Goal: Task Accomplishment & Management: Manage account settings

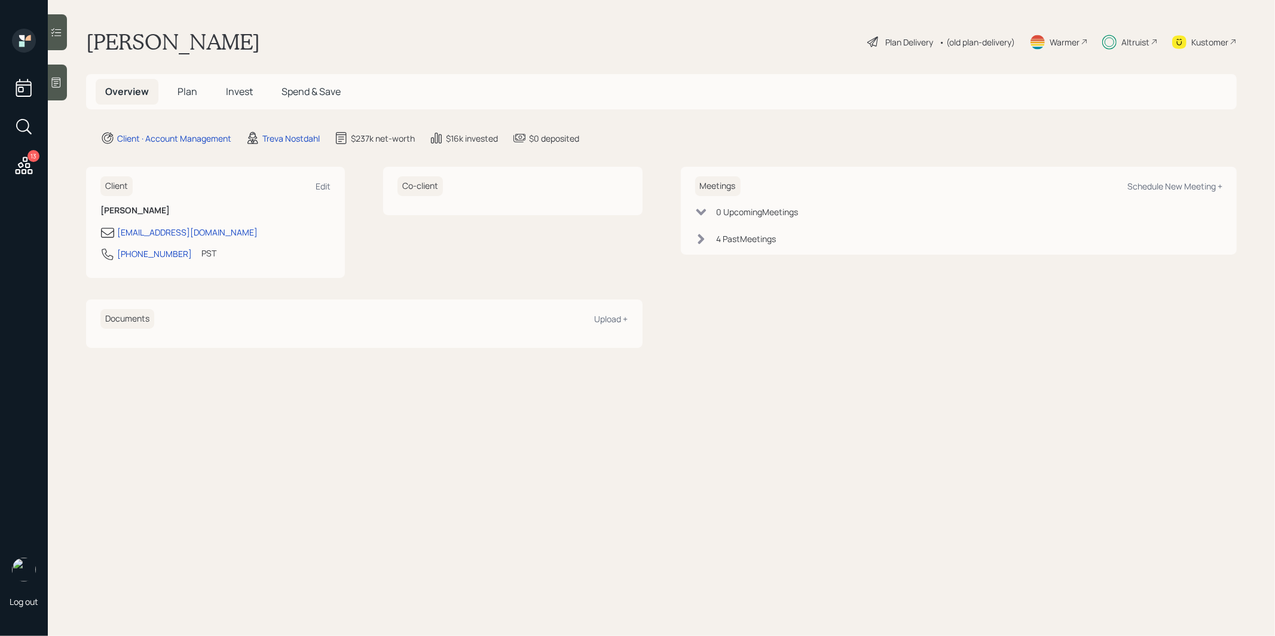
click at [189, 95] on span "Plan" at bounding box center [188, 91] width 20 height 13
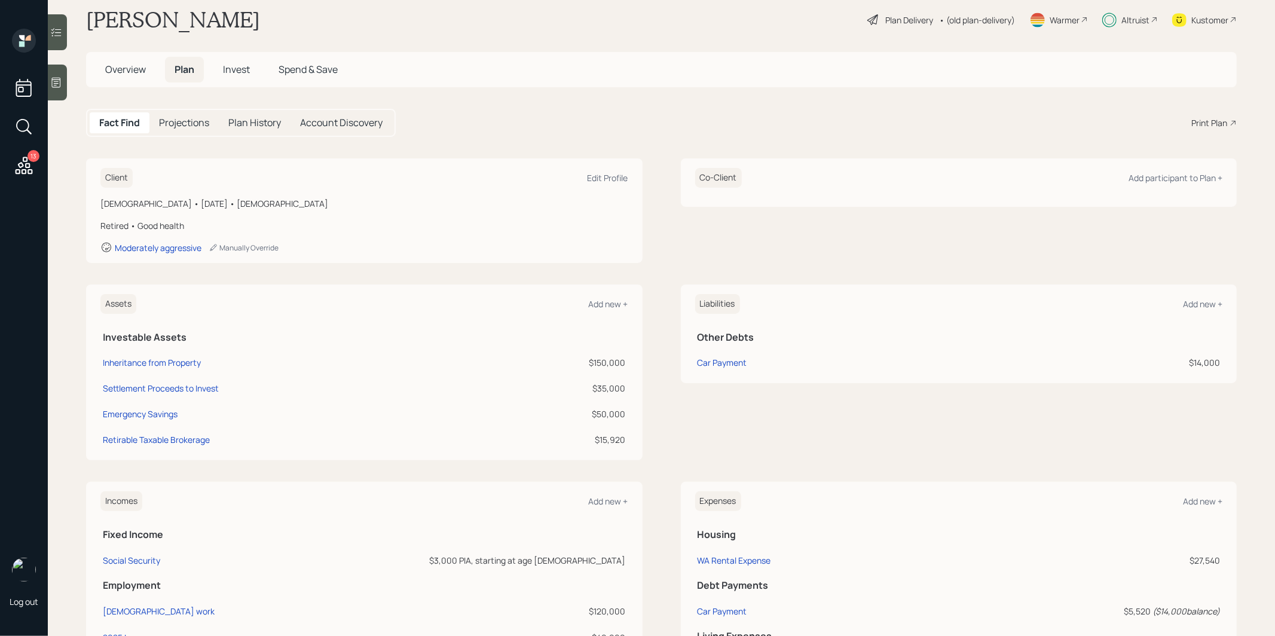
scroll to position [26, 0]
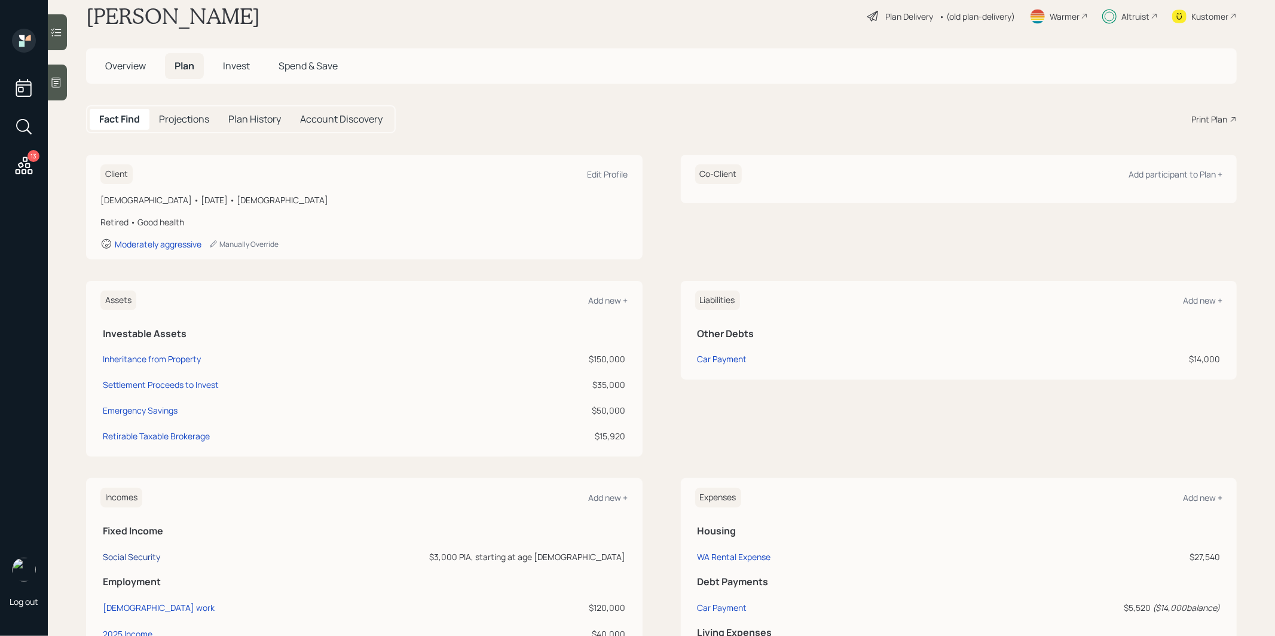
click at [123, 552] on div "Social Security" at bounding box center [131, 556] width 57 height 11
select select "5"
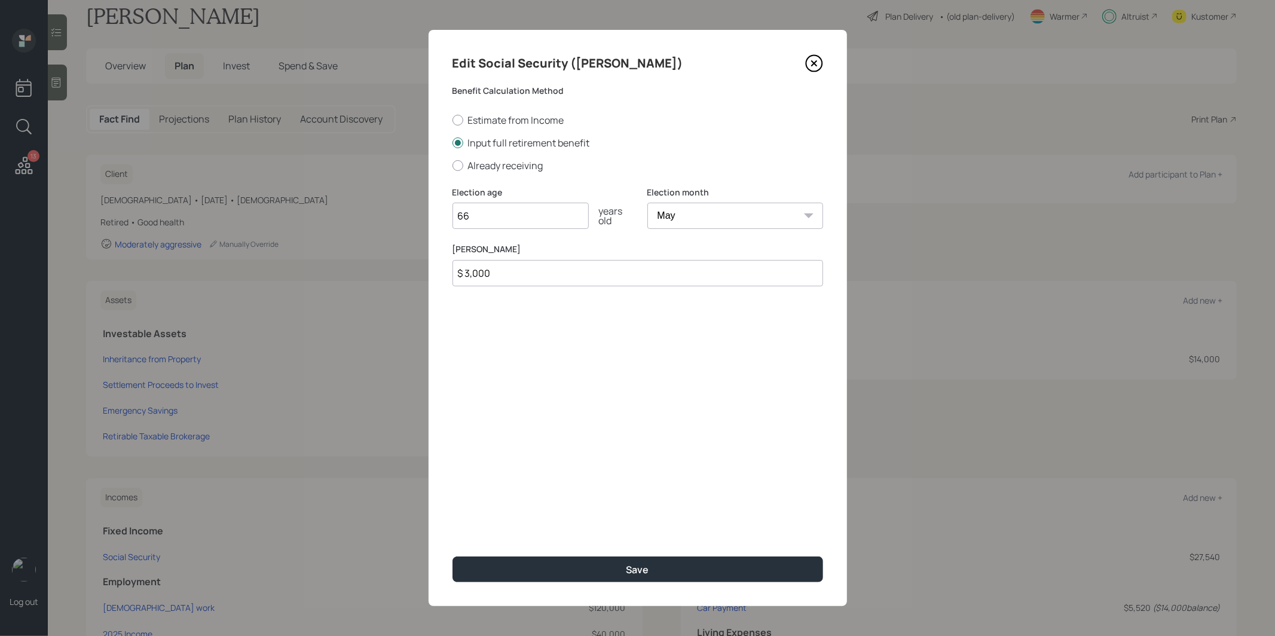
click at [818, 63] on icon at bounding box center [814, 63] width 18 height 18
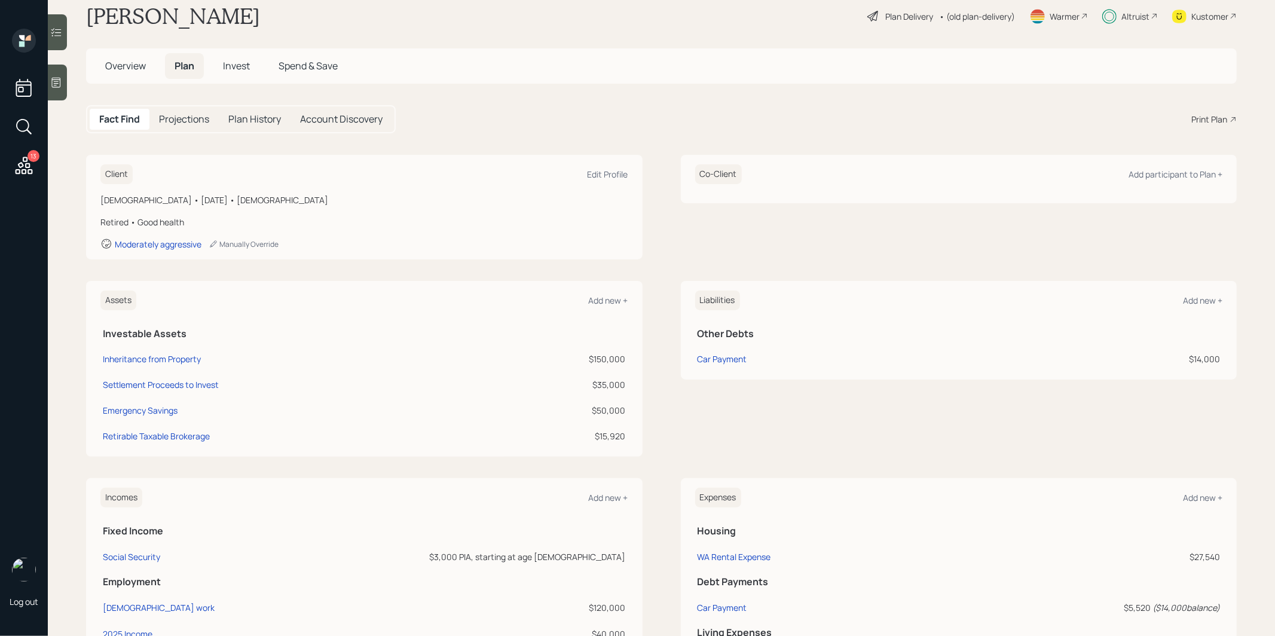
click at [880, 14] on div "Plan Delivery" at bounding box center [900, 16] width 68 height 14
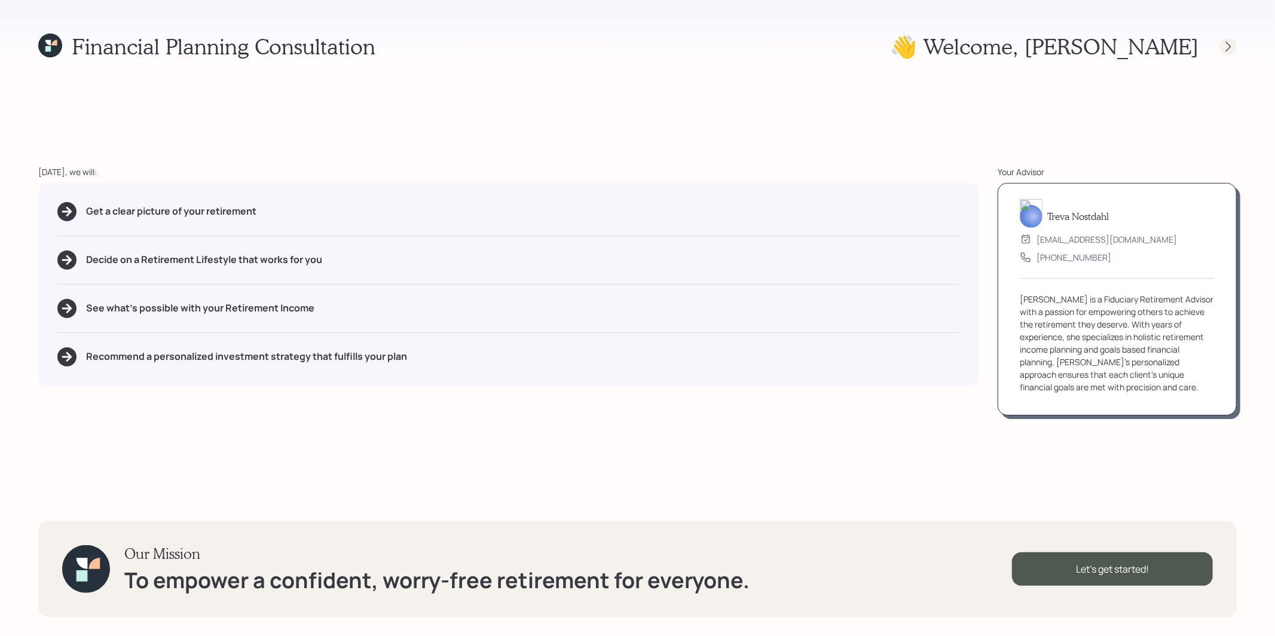
click at [1224, 50] on icon at bounding box center [1228, 47] width 12 height 12
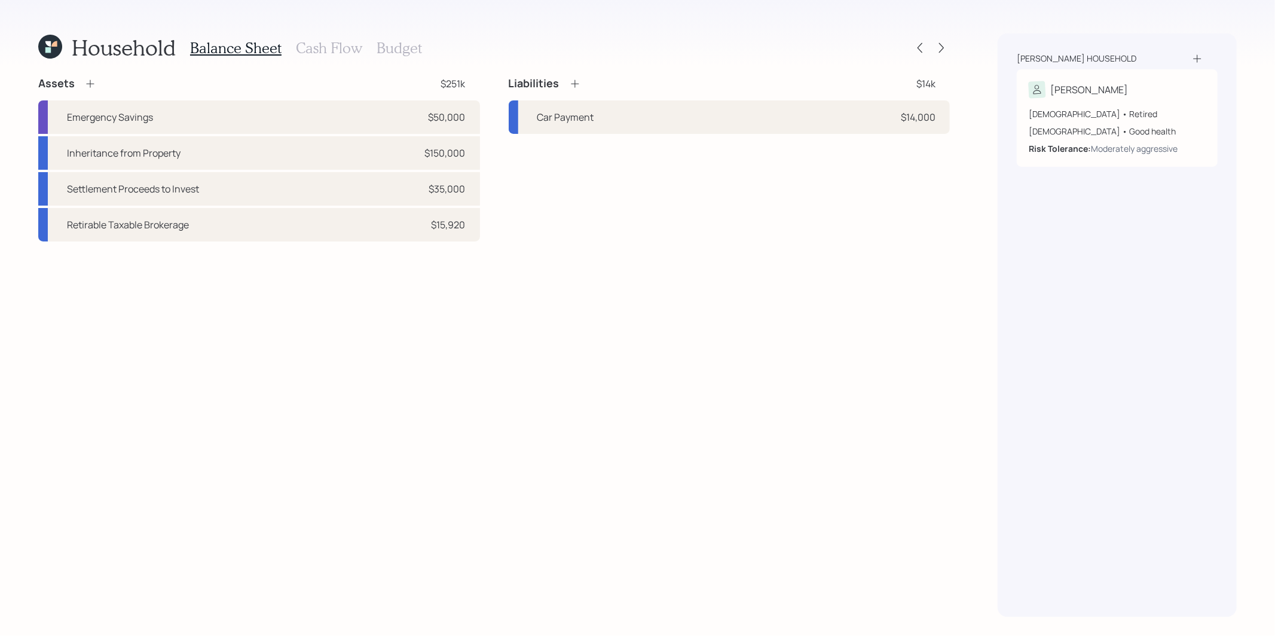
click at [327, 50] on h3 "Cash Flow" at bounding box center [329, 47] width 66 height 17
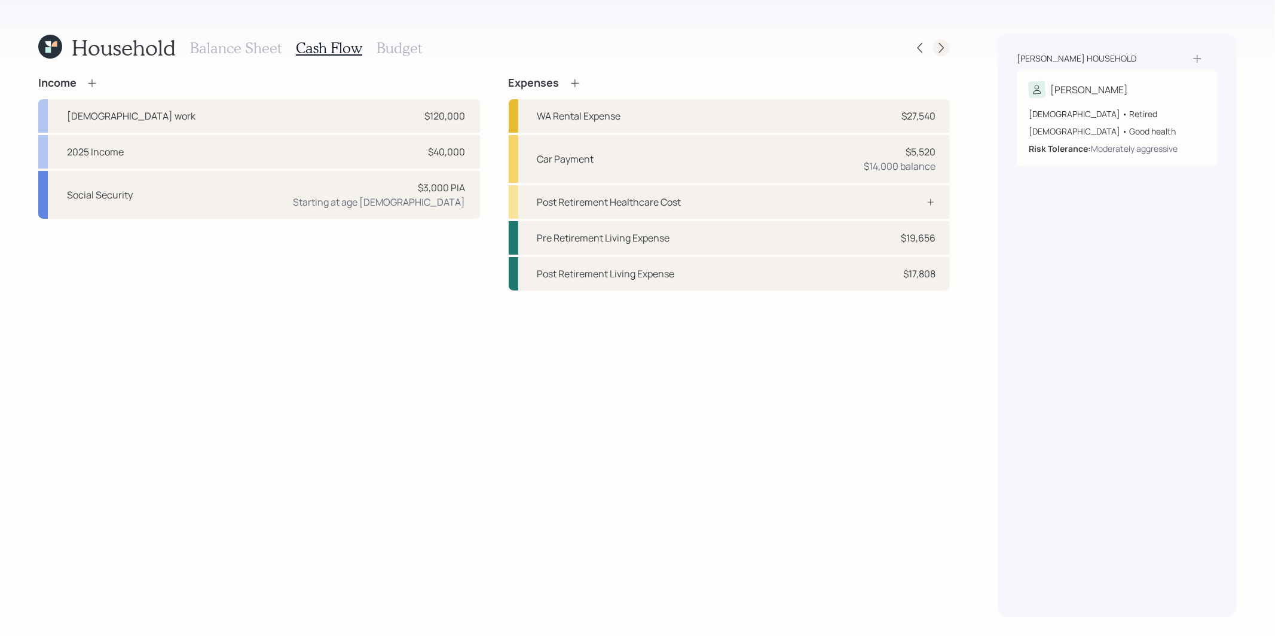
click at [939, 50] on icon at bounding box center [941, 48] width 12 height 12
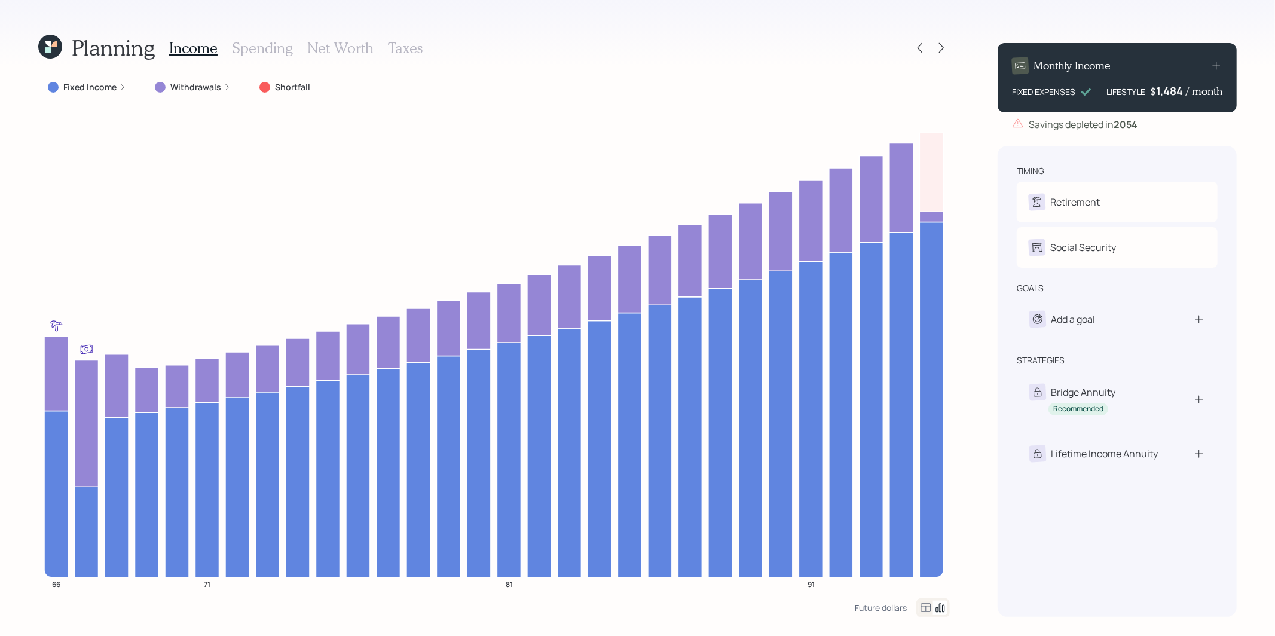
click at [88, 86] on label "Fixed Income" at bounding box center [89, 87] width 53 height 12
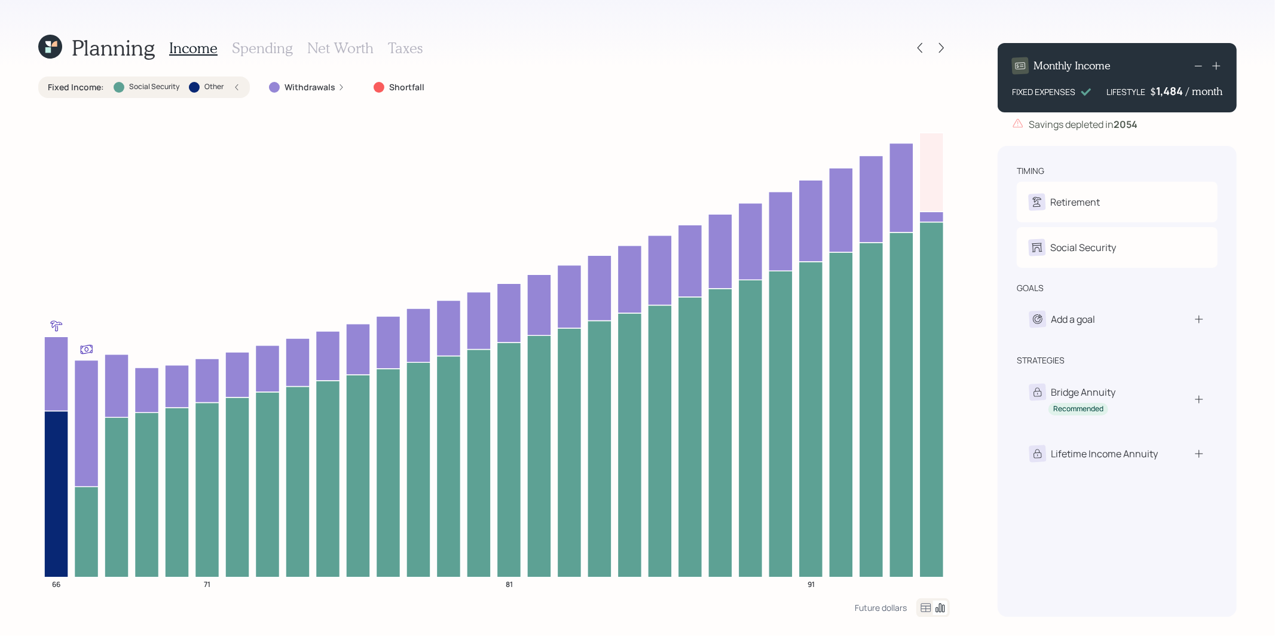
click at [38, 47] on icon at bounding box center [50, 47] width 24 height 24
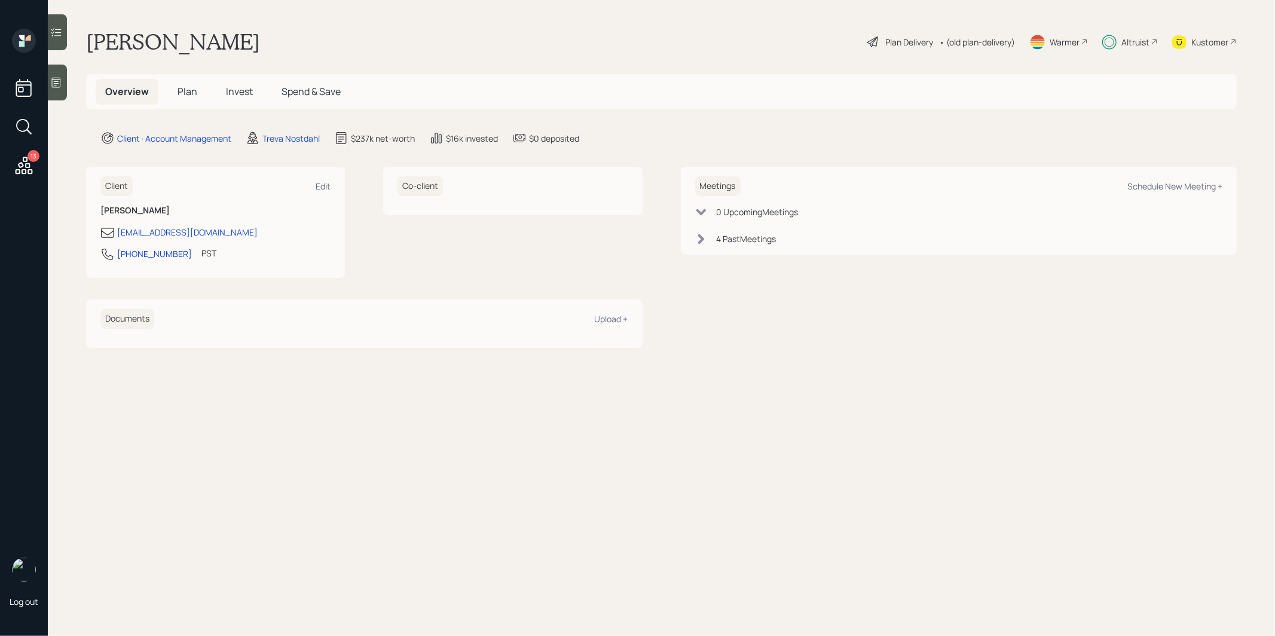
click at [1062, 40] on div "Warmer" at bounding box center [1065, 42] width 30 height 13
click at [240, 91] on span "Invest" at bounding box center [239, 91] width 27 height 13
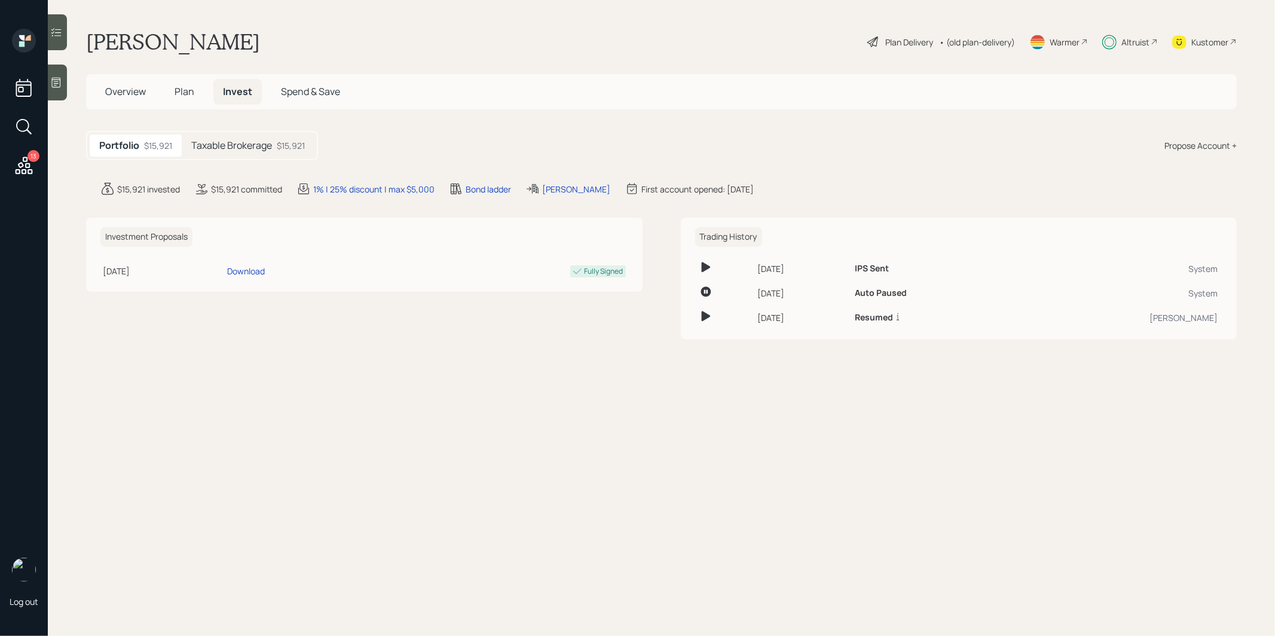
click at [188, 91] on span "Plan" at bounding box center [185, 91] width 20 height 13
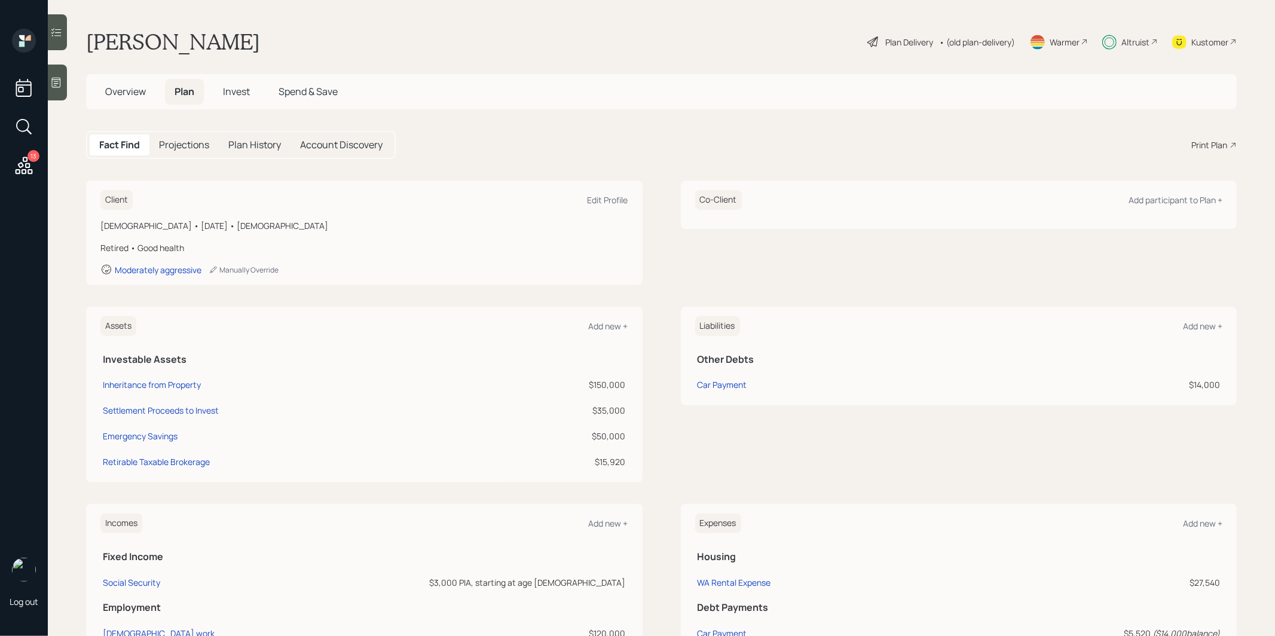
click at [134, 87] on span "Overview" at bounding box center [125, 91] width 41 height 13
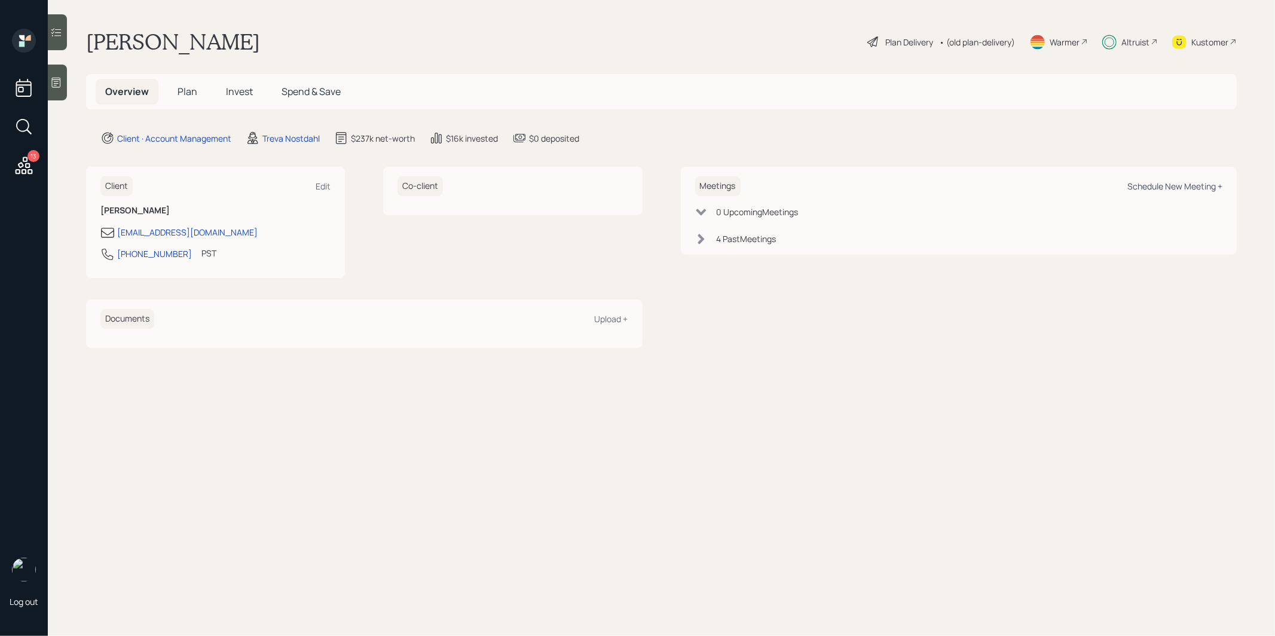
click at [1178, 185] on div "Schedule New Meeting +" at bounding box center [1174, 186] width 95 height 11
select select "8b79112e-3cfb-44f9-89e7-15267fe946c1"
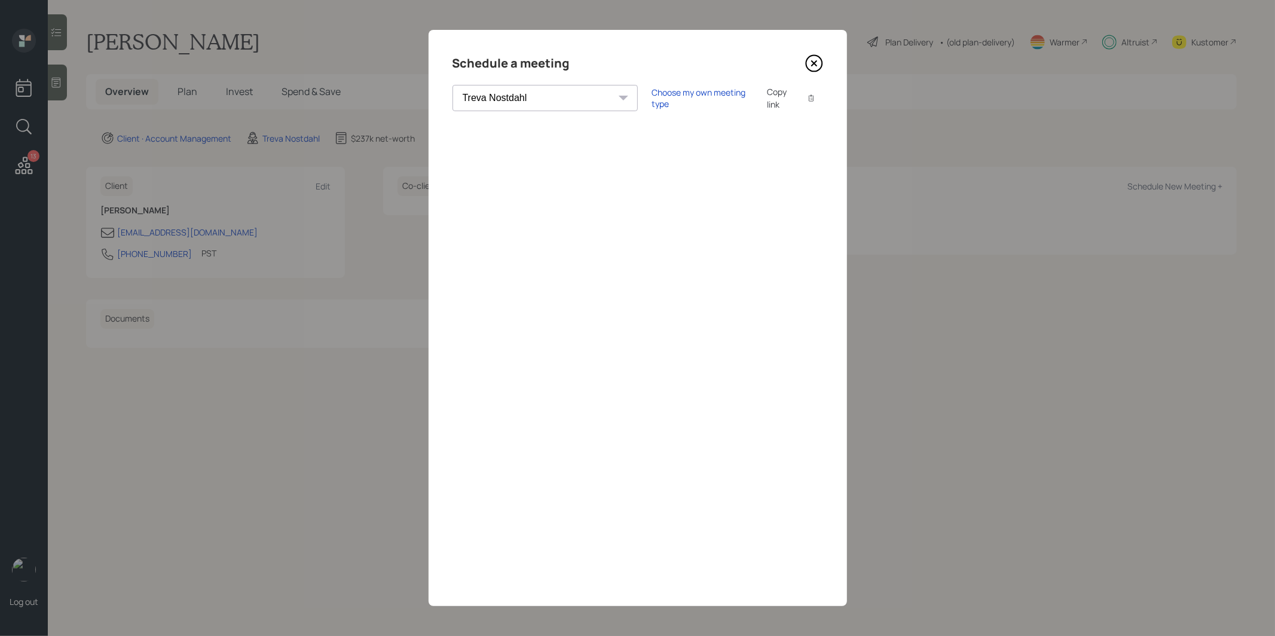
click at [767, 96] on div "Copy link" at bounding box center [780, 97] width 27 height 25
